Goal: Use online tool/utility: Use online tool/utility

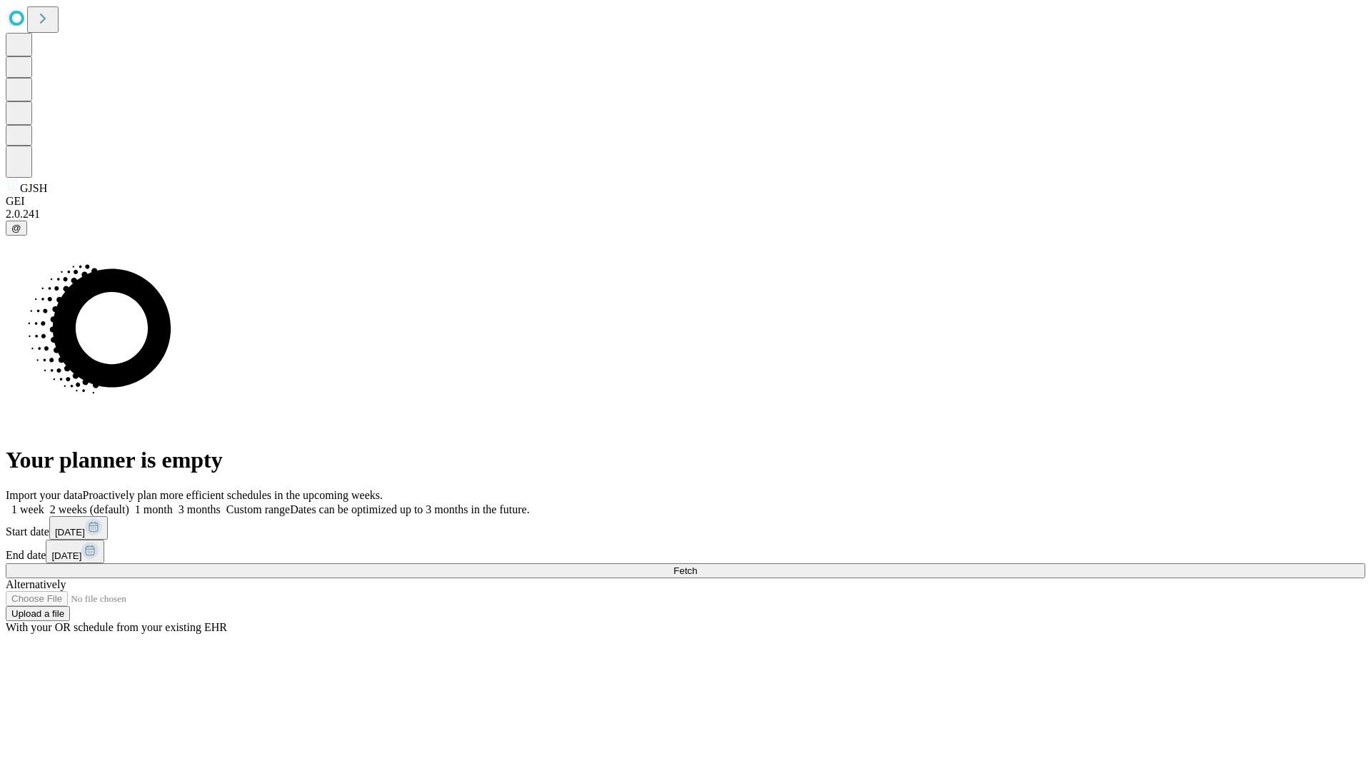
click at [697, 566] on span "Fetch" at bounding box center [685, 571] width 24 height 11
